Goal: Transaction & Acquisition: Purchase product/service

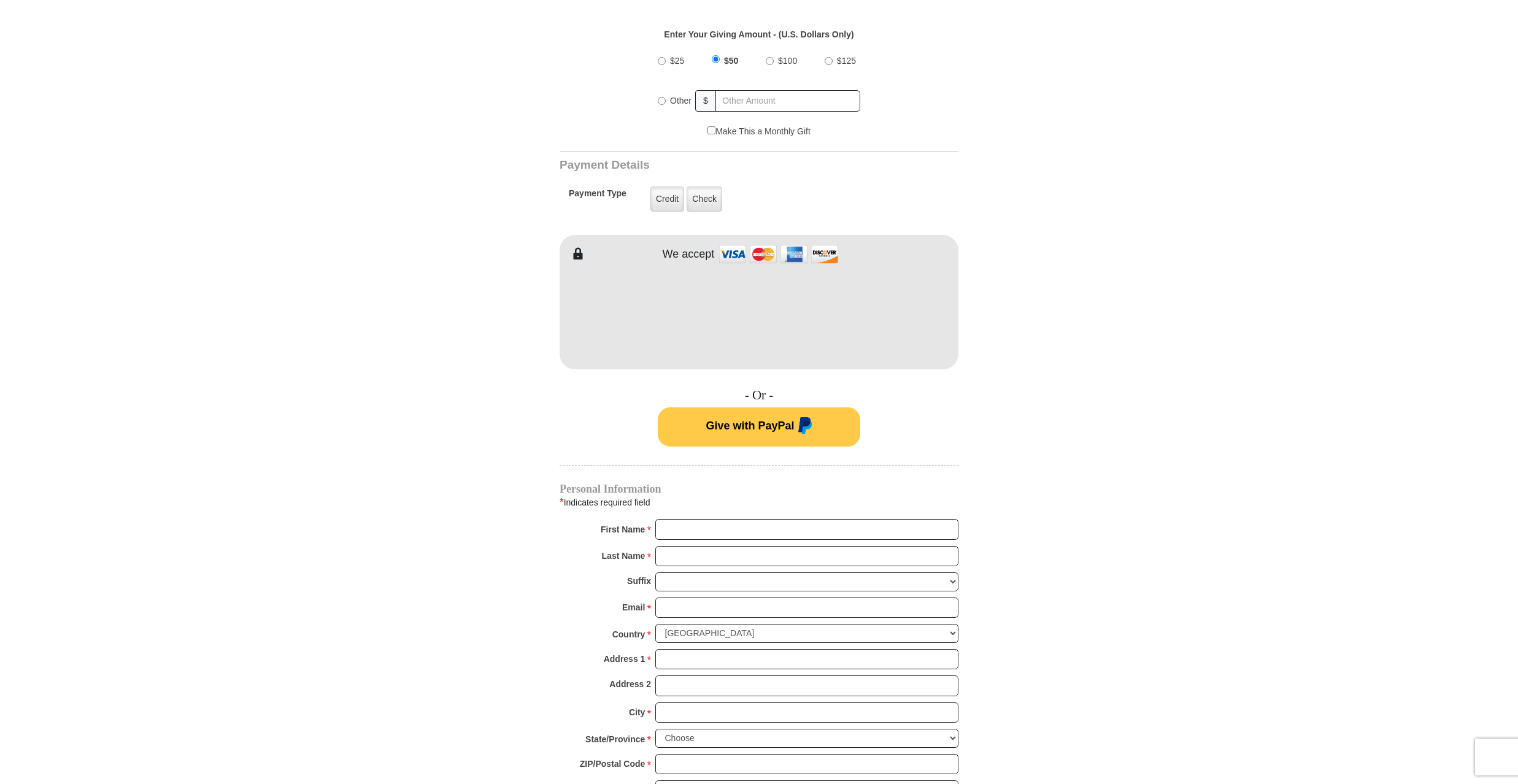
scroll to position [475, 0]
click at [661, 197] on label "Credit" at bounding box center [667, 198] width 34 height 25
click at [0, 0] on input "Credit" at bounding box center [0, 0] width 0 height 0
click at [670, 523] on input "First Name *" at bounding box center [807, 528] width 303 height 21
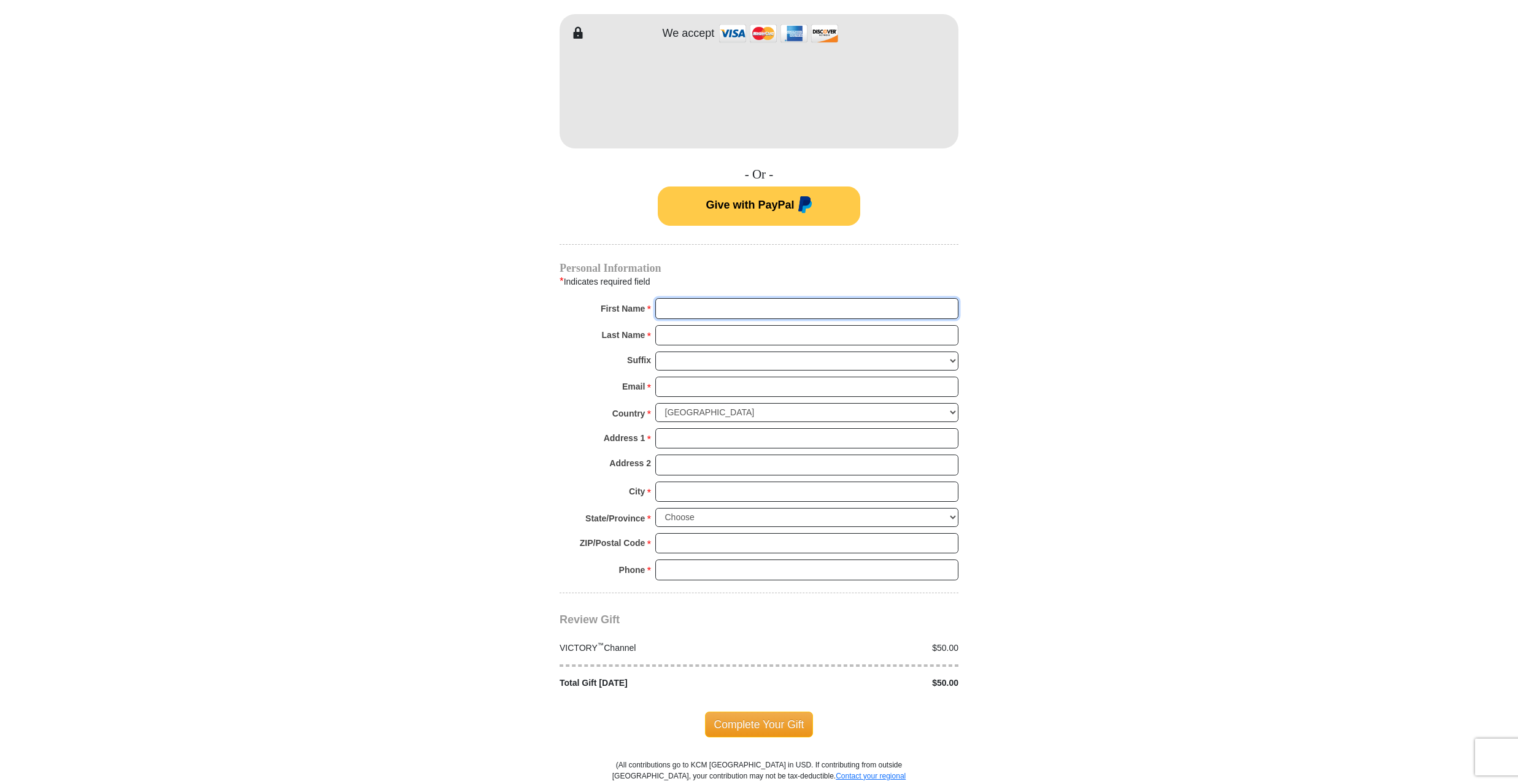
scroll to position [695, 0]
type input "Maynard Stanley Jr"
click at [660, 332] on input "Last Name *" at bounding box center [807, 334] width 303 height 21
type input "Stanley"
click at [657, 352] on select "Jr Sr I II III IV V VI" at bounding box center [807, 360] width 303 height 19
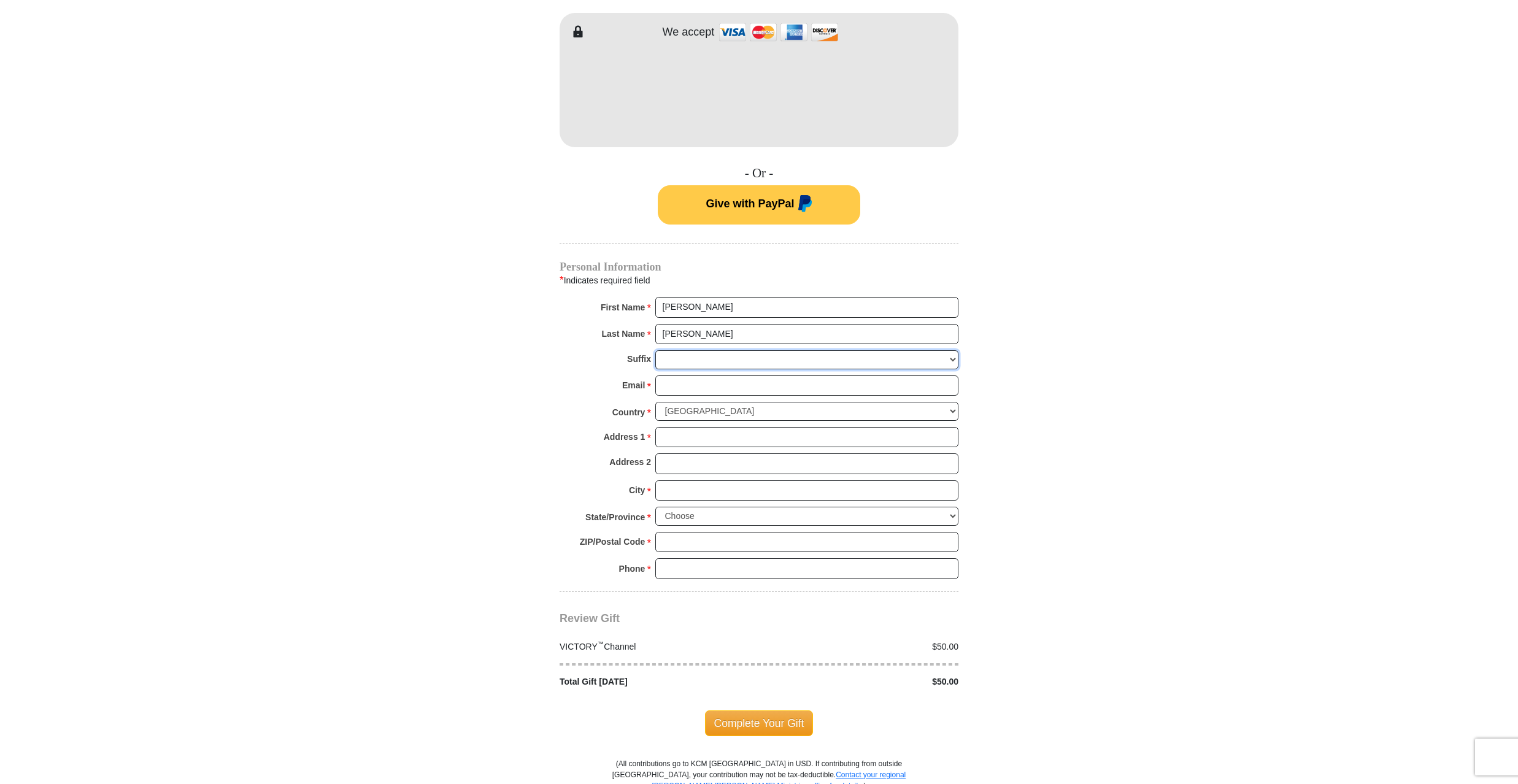
select select "Jr"
click at [656, 351] on select "Jr Sr I II III IV V VI" at bounding box center [807, 360] width 303 height 19
click at [664, 383] on input "Email *" at bounding box center [807, 386] width 303 height 21
type input "mainecrittercatcher@gmail.com"
type input "116 Weskeg Rd"
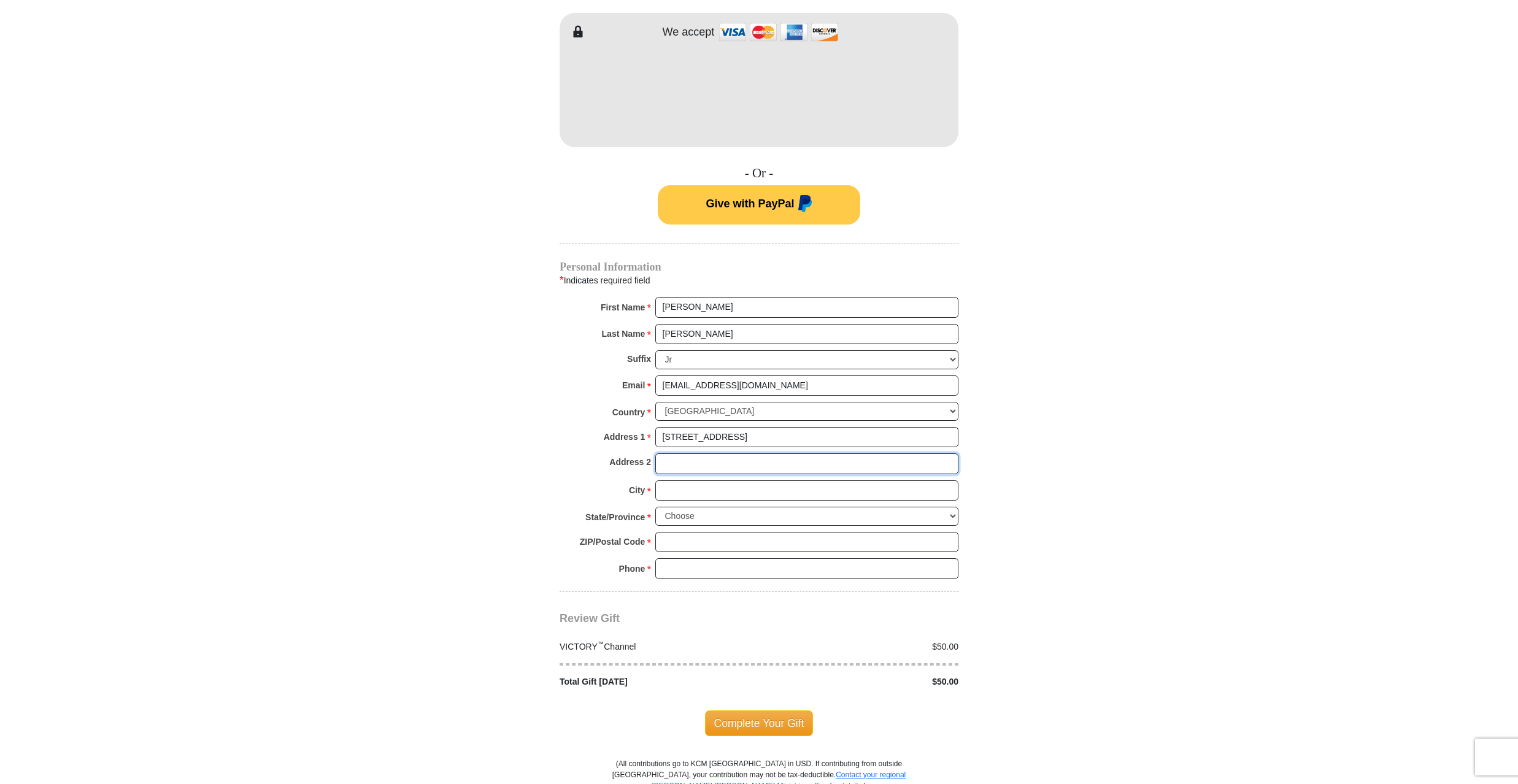
type input "116 WESKEAG RD"
type input "Owls Head"
select select "ME"
type input "04854"
type input "2075220977"
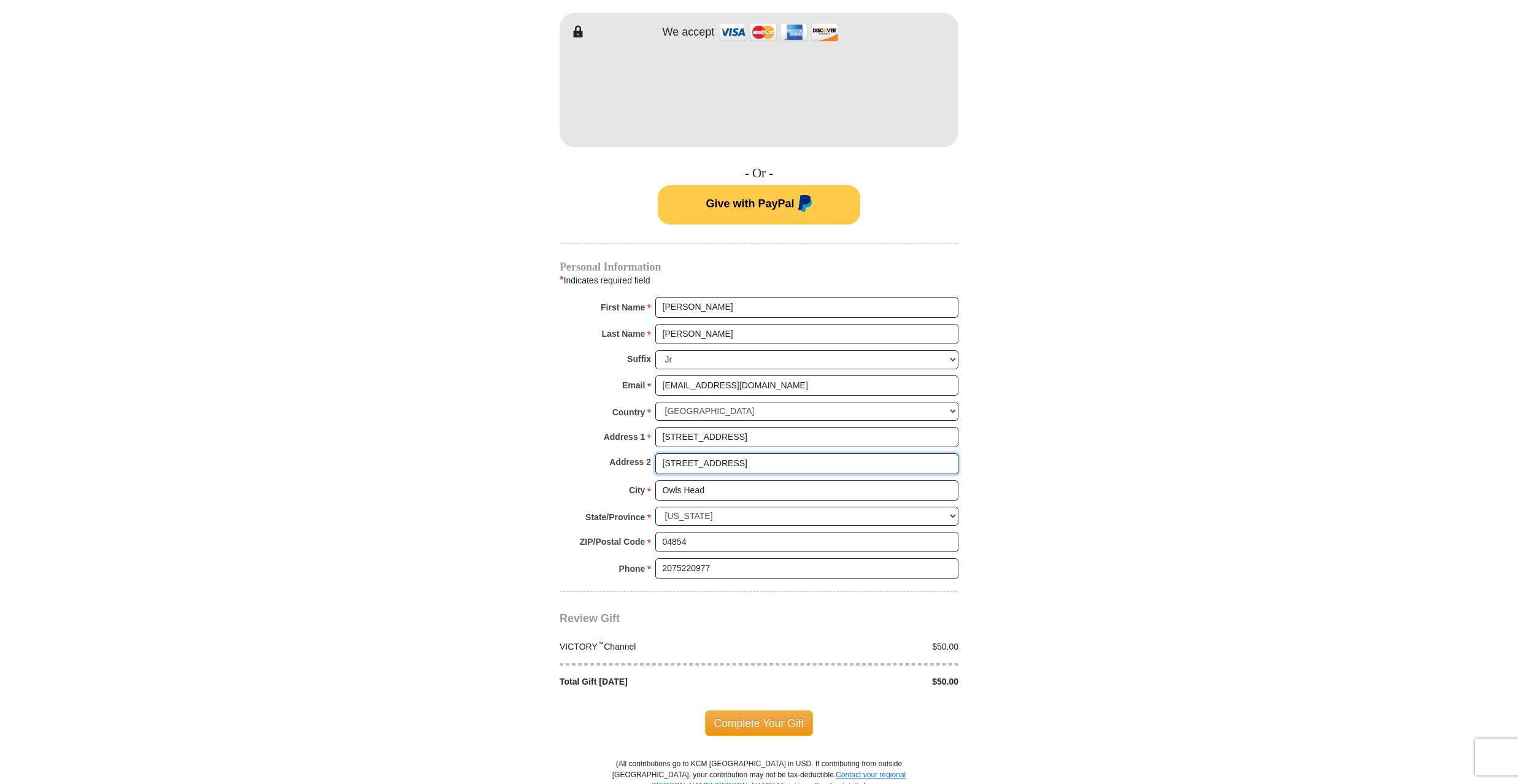
drag, startPoint x: 738, startPoint y: 461, endPoint x: 659, endPoint y: 464, distance: 79.1
click at [659, 464] on input "116 WESKEAG RD" at bounding box center [807, 463] width 303 height 21
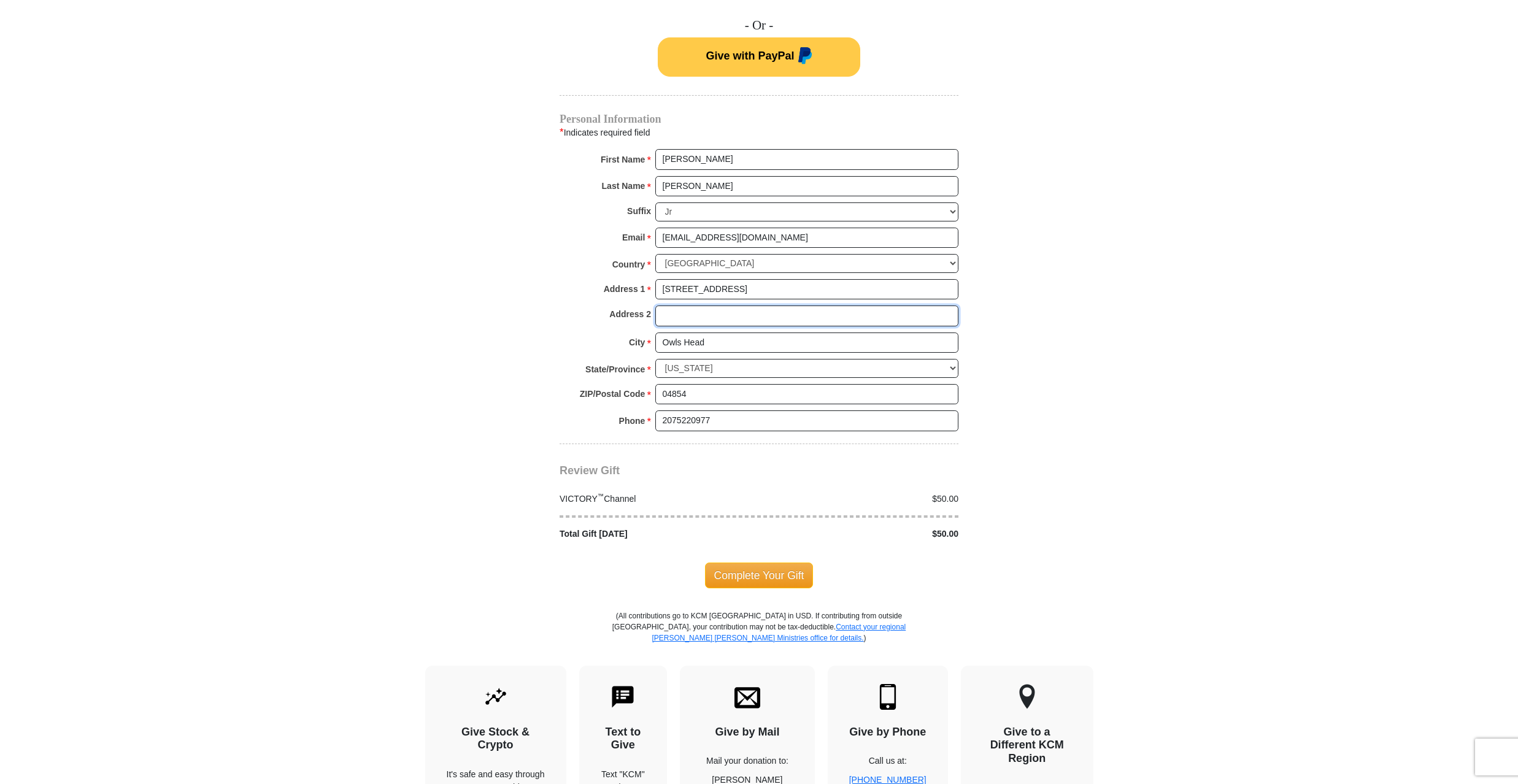
scroll to position [844, 0]
click at [936, 496] on div "$50.00" at bounding box center [862, 498] width 206 height 13
click at [936, 500] on div "$50.00" at bounding box center [862, 498] width 206 height 13
drag, startPoint x: 939, startPoint y: 498, endPoint x: 950, endPoint y: 497, distance: 11.0
click at [940, 498] on div "$50.00" at bounding box center [862, 498] width 206 height 13
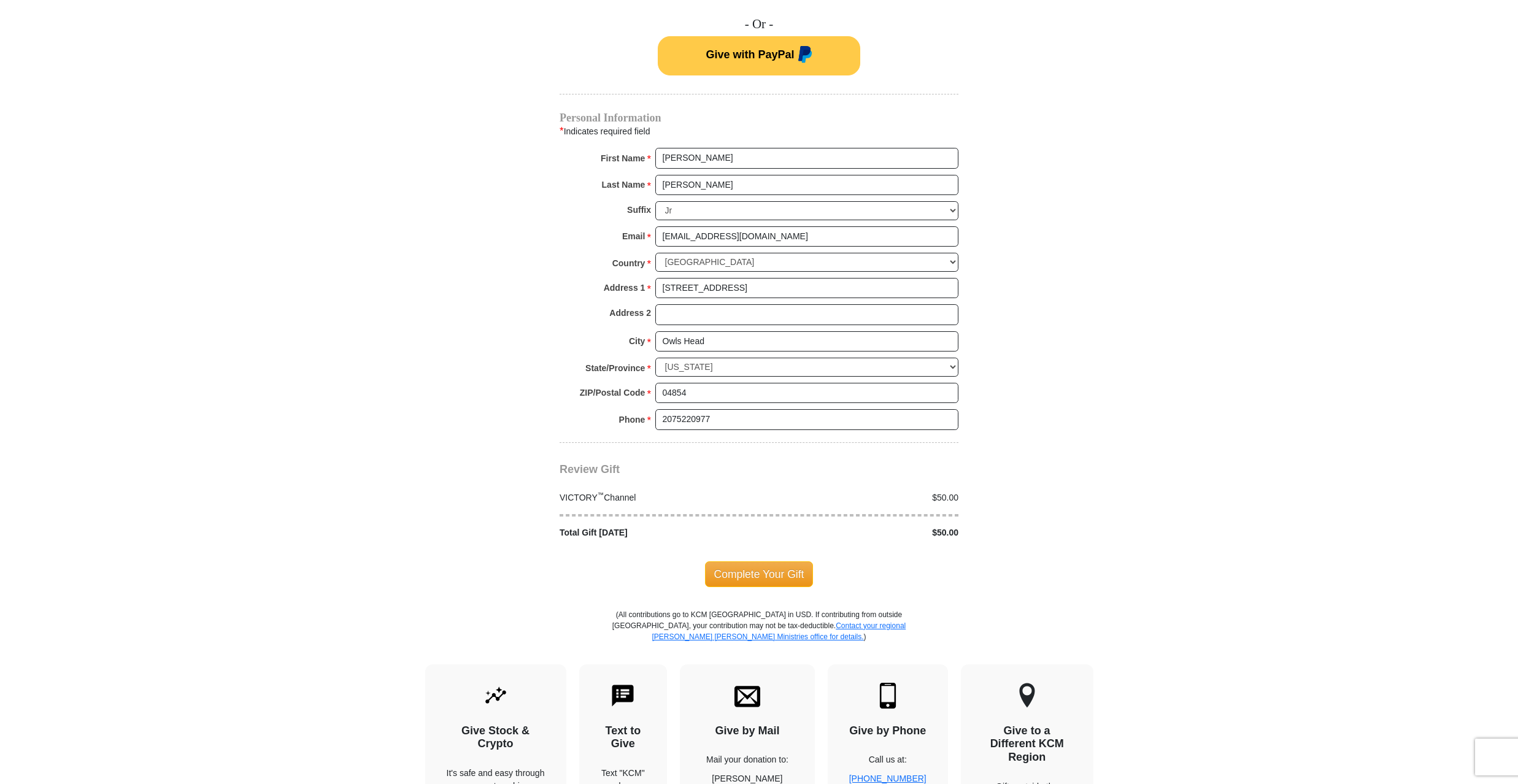
click at [951, 497] on div "$50.00" at bounding box center [862, 498] width 206 height 13
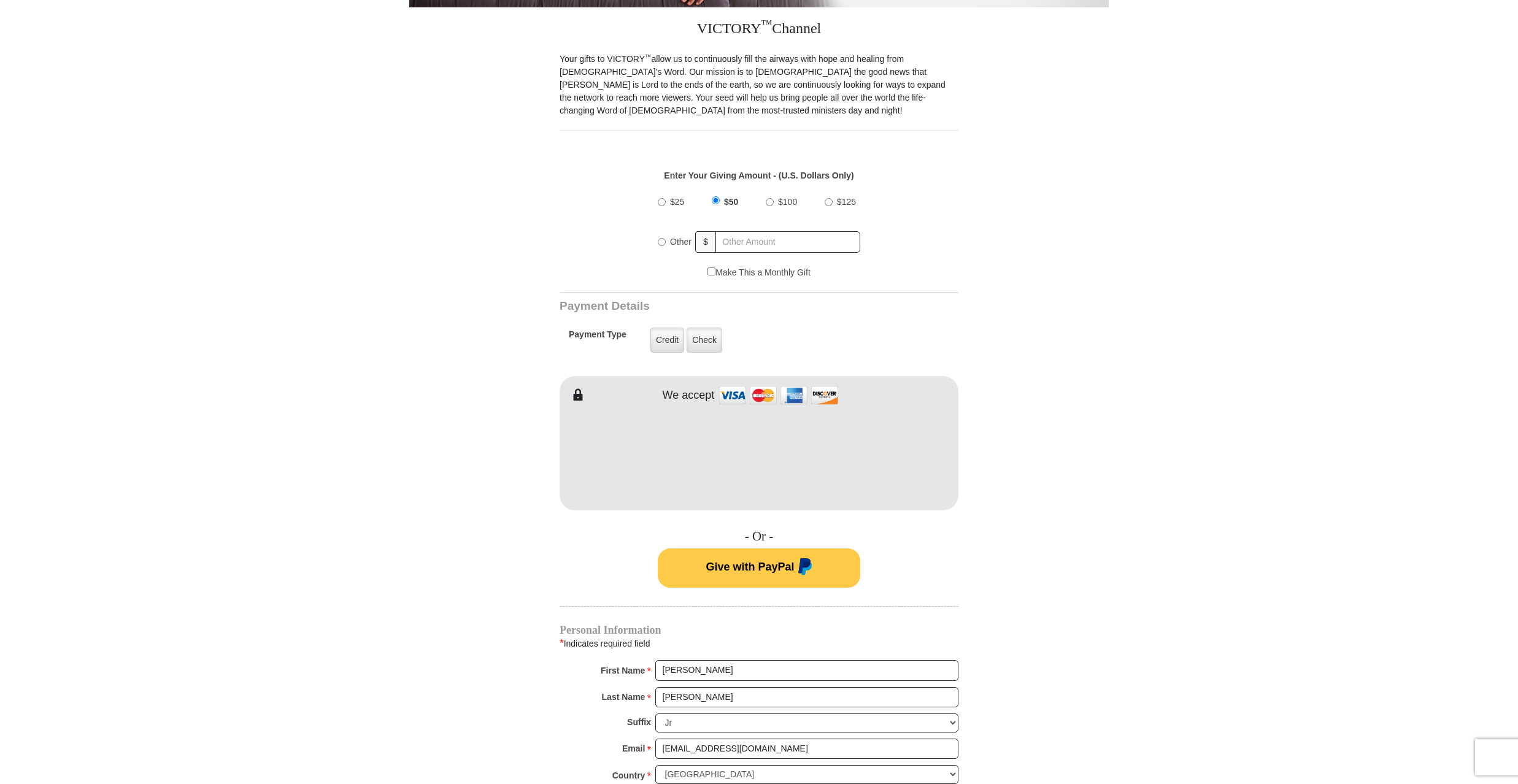
scroll to position [331, 0]
click at [661, 241] on input "Other" at bounding box center [661, 243] width 8 height 8
radio input "true"
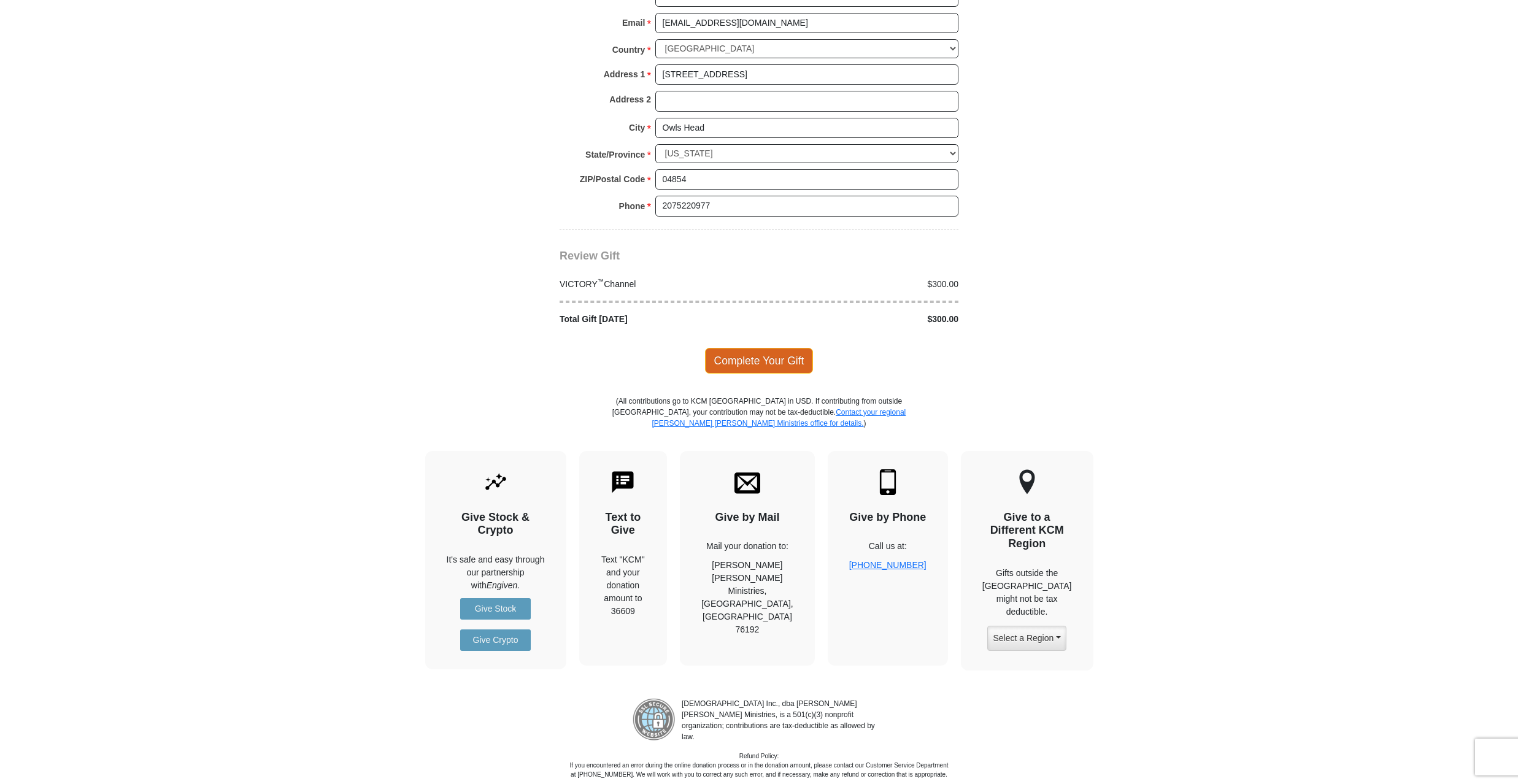
scroll to position [1056, 0]
type input "300"
click at [746, 356] on span "Complete Your Gift" at bounding box center [759, 362] width 108 height 26
